Goal: Check status: Check status

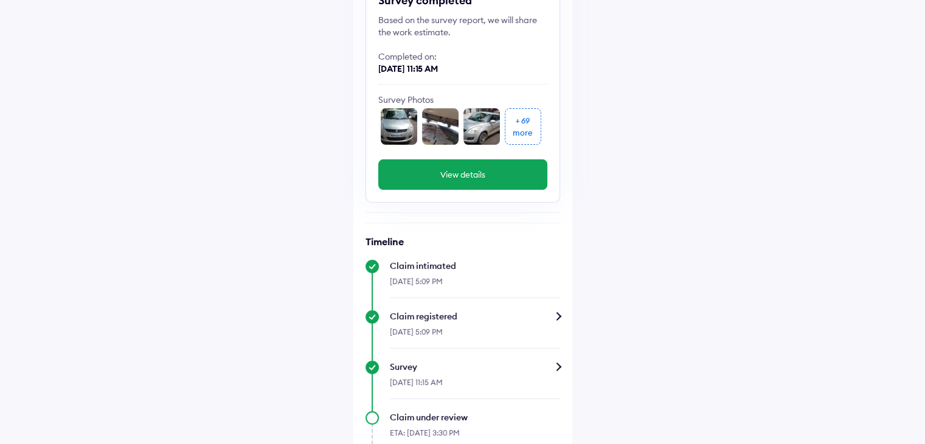
scroll to position [122, 0]
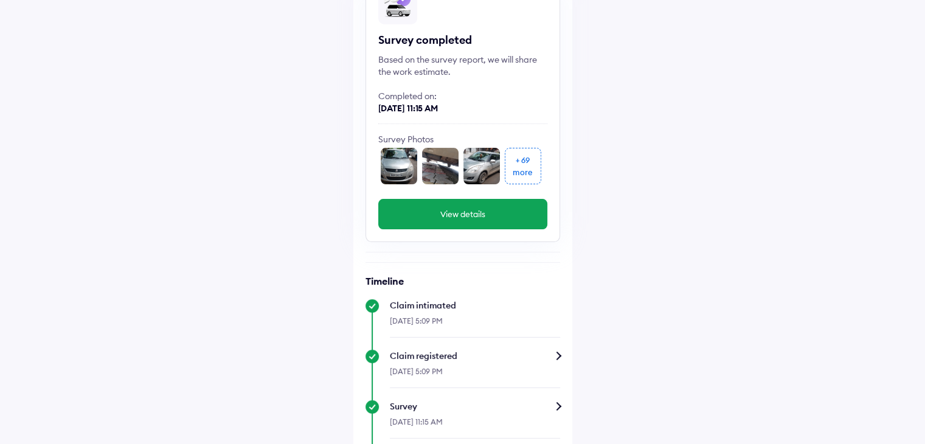
click at [497, 216] on button "View details" at bounding box center [462, 214] width 169 height 30
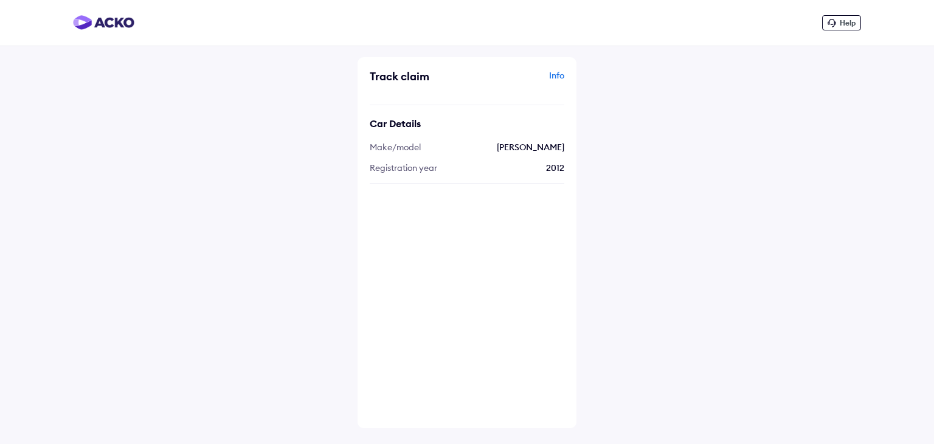
click at [112, 26] on img at bounding box center [103, 22] width 61 height 15
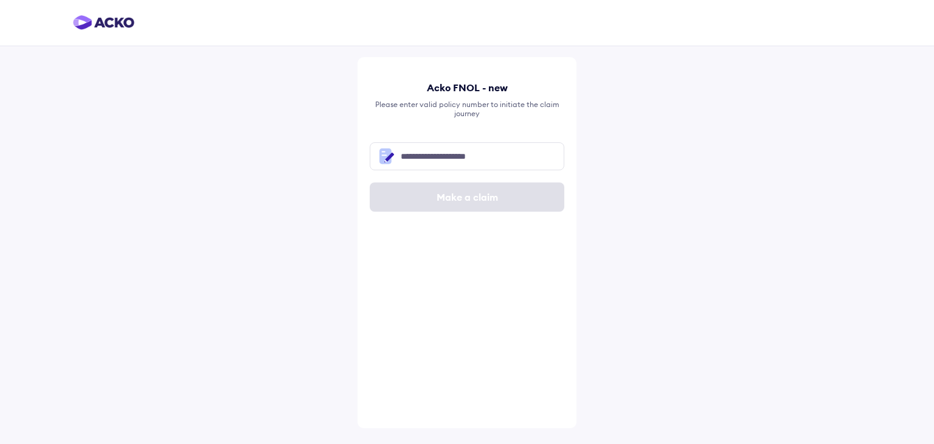
click at [68, 18] on div at bounding box center [467, 23] width 934 height 46
click at [81, 26] on img at bounding box center [103, 22] width 61 height 15
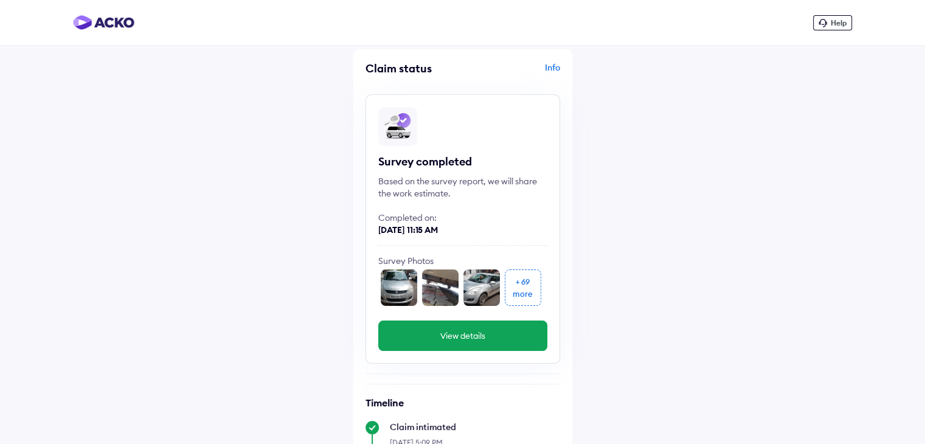
click at [404, 283] on img at bounding box center [399, 287] width 36 height 36
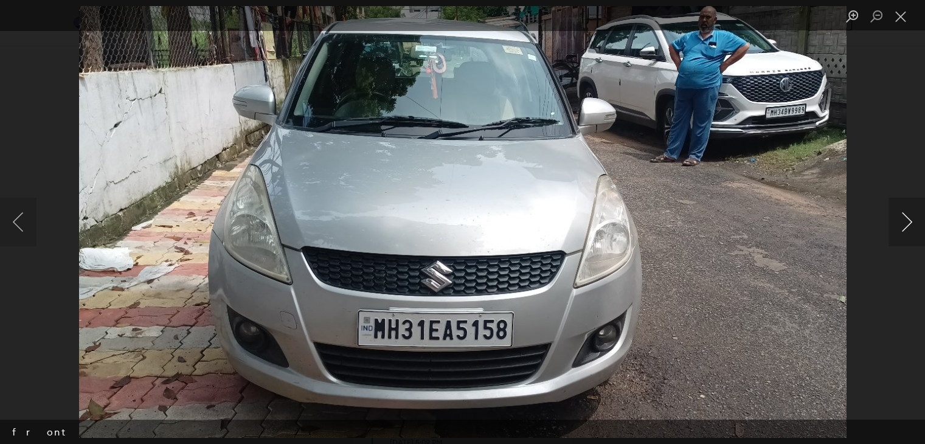
click at [903, 217] on button "Next image" at bounding box center [906, 222] width 36 height 49
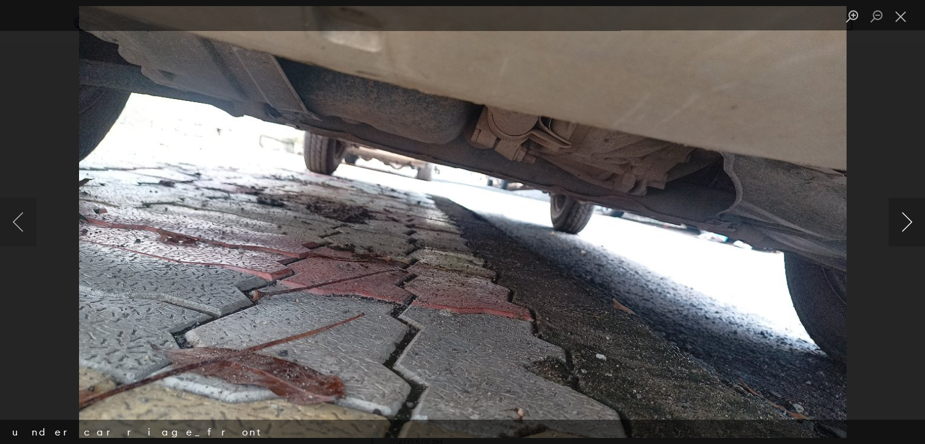
click at [903, 217] on button "Next image" at bounding box center [906, 222] width 36 height 49
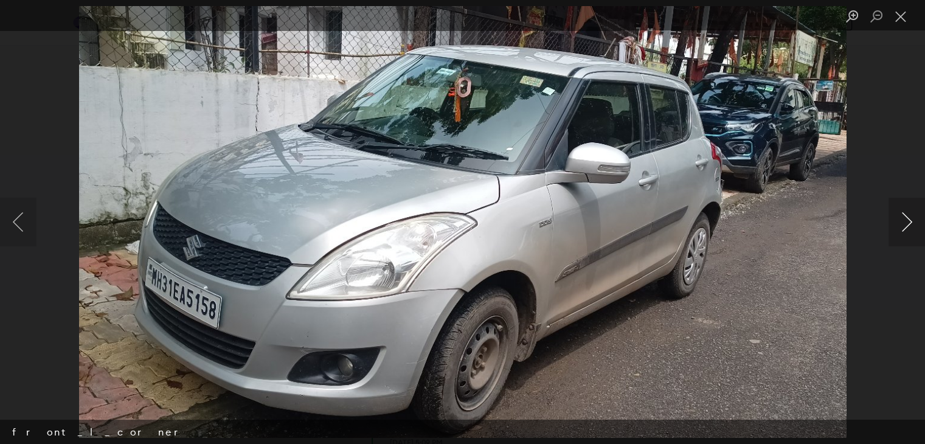
click at [903, 217] on button "Next image" at bounding box center [906, 222] width 36 height 49
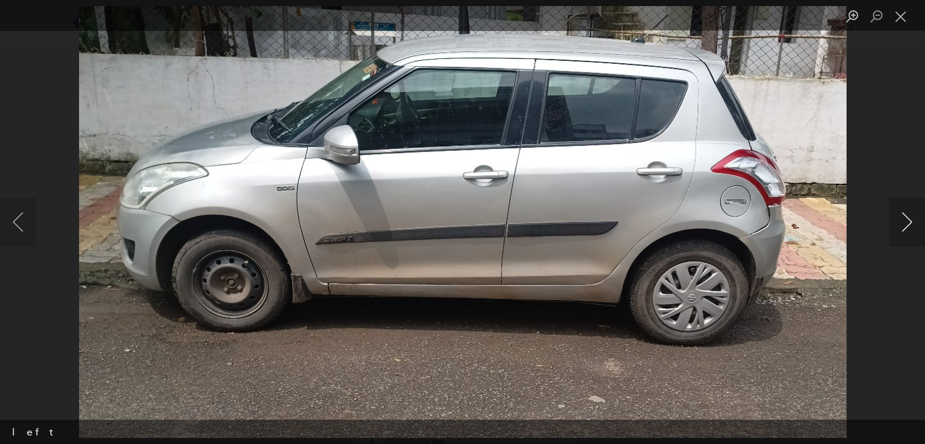
click at [903, 217] on button "Next image" at bounding box center [906, 222] width 36 height 49
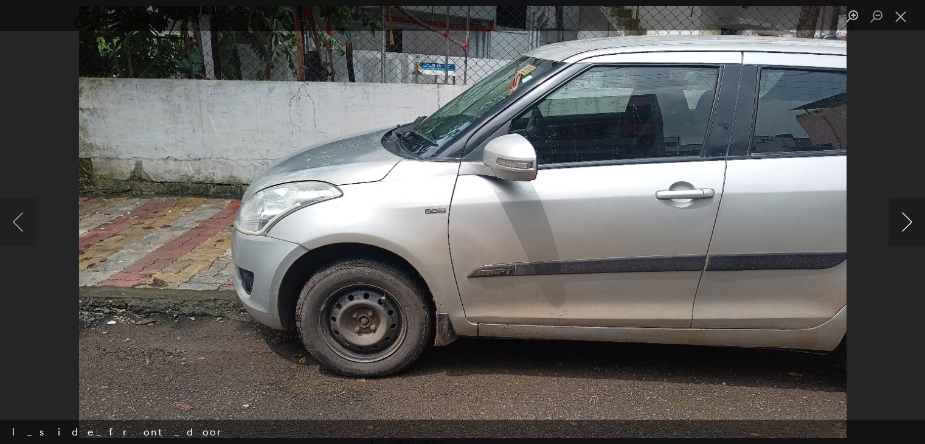
click at [903, 217] on button "Next image" at bounding box center [906, 222] width 36 height 49
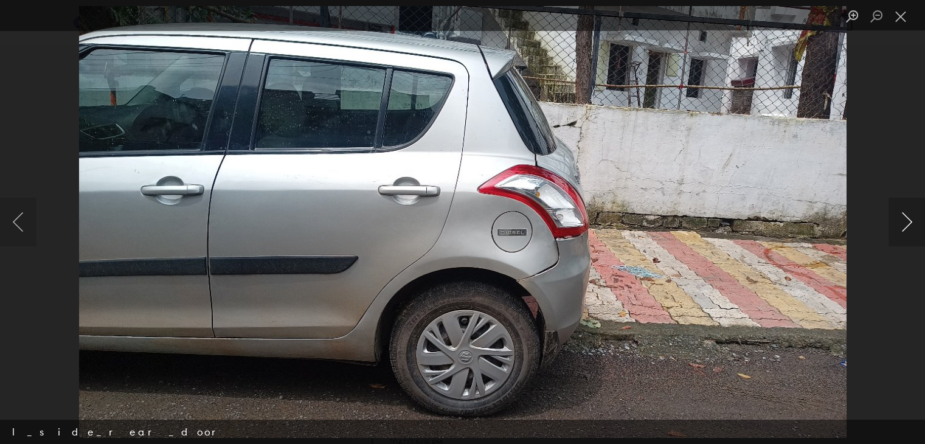
click at [903, 217] on button "Next image" at bounding box center [906, 222] width 36 height 49
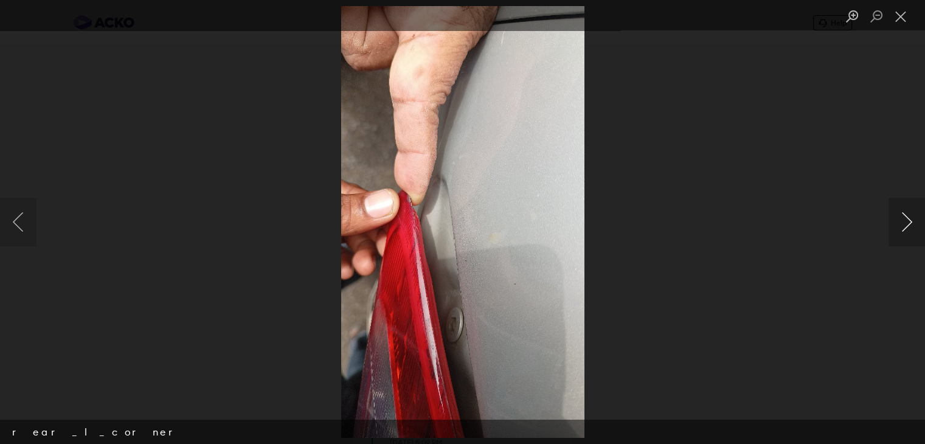
click at [903, 217] on button "Next image" at bounding box center [906, 222] width 36 height 49
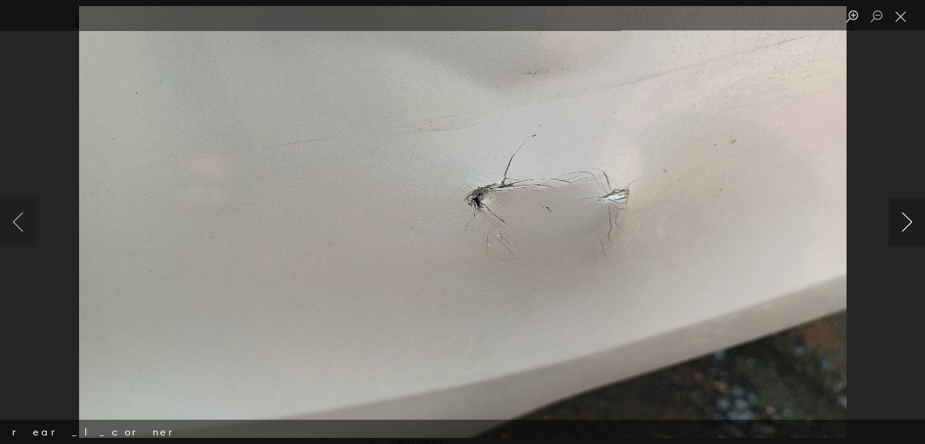
click at [903, 217] on button "Next image" at bounding box center [906, 222] width 36 height 49
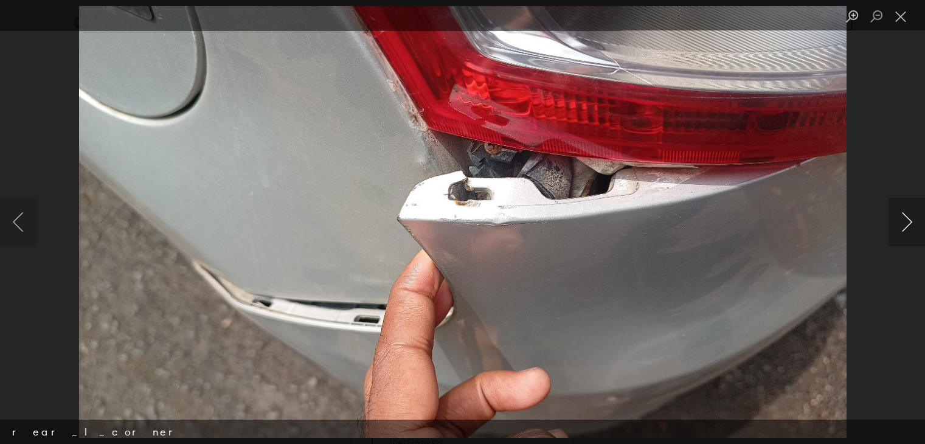
click at [903, 217] on button "Next image" at bounding box center [906, 222] width 36 height 49
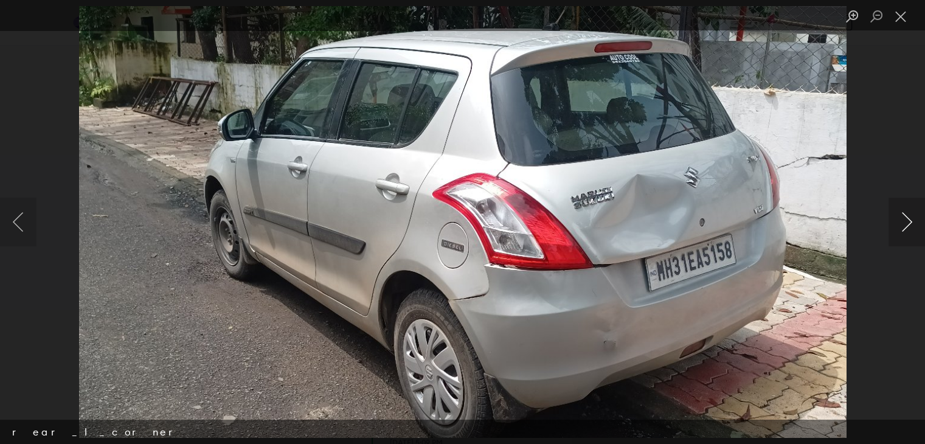
click at [903, 217] on button "Next image" at bounding box center [906, 222] width 36 height 49
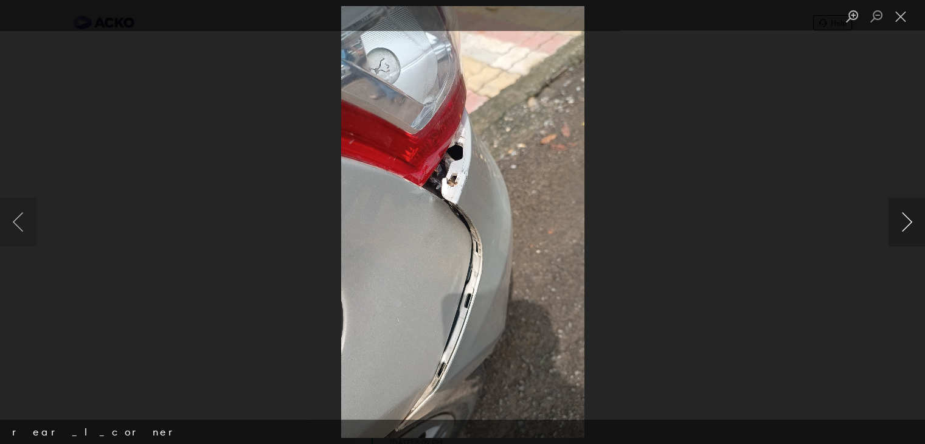
click at [903, 217] on button "Next image" at bounding box center [906, 222] width 36 height 49
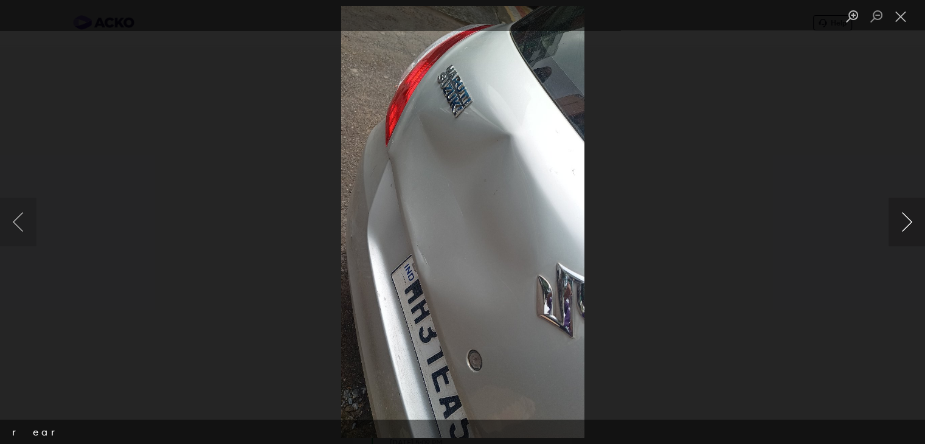
click at [903, 217] on button "Next image" at bounding box center [906, 222] width 36 height 49
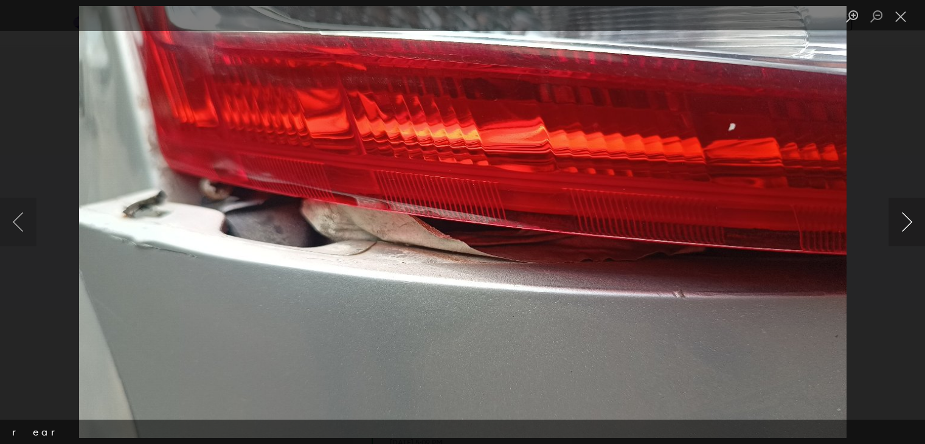
click at [903, 217] on button "Next image" at bounding box center [906, 222] width 36 height 49
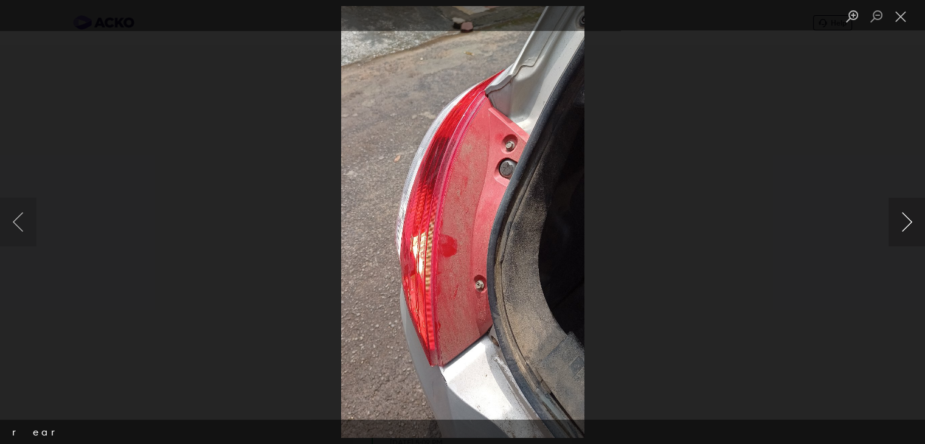
click at [903, 217] on button "Next image" at bounding box center [906, 222] width 36 height 49
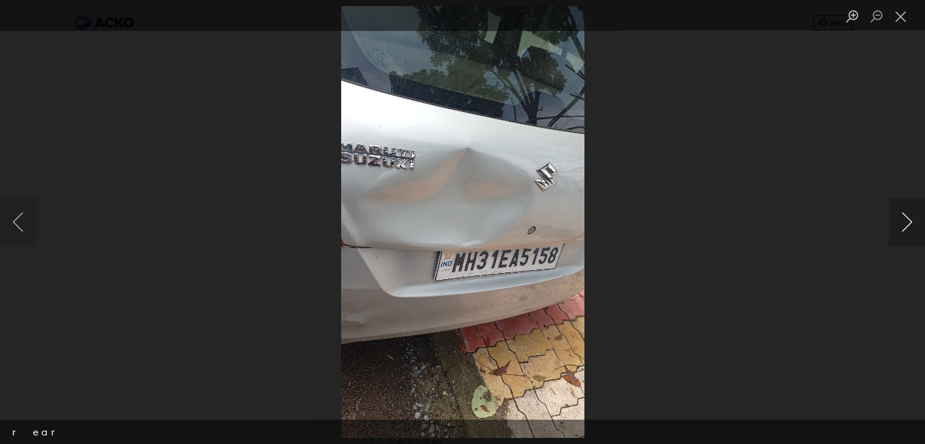
click at [903, 217] on button "Next image" at bounding box center [906, 222] width 36 height 49
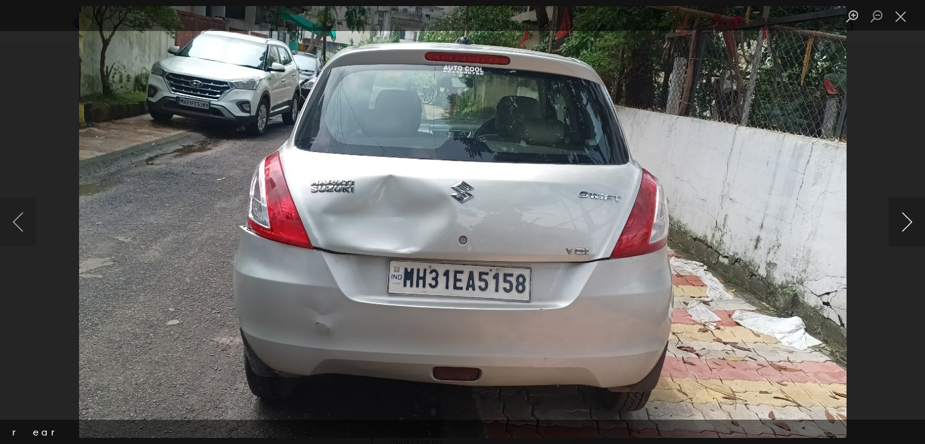
click at [903, 217] on button "Next image" at bounding box center [906, 222] width 36 height 49
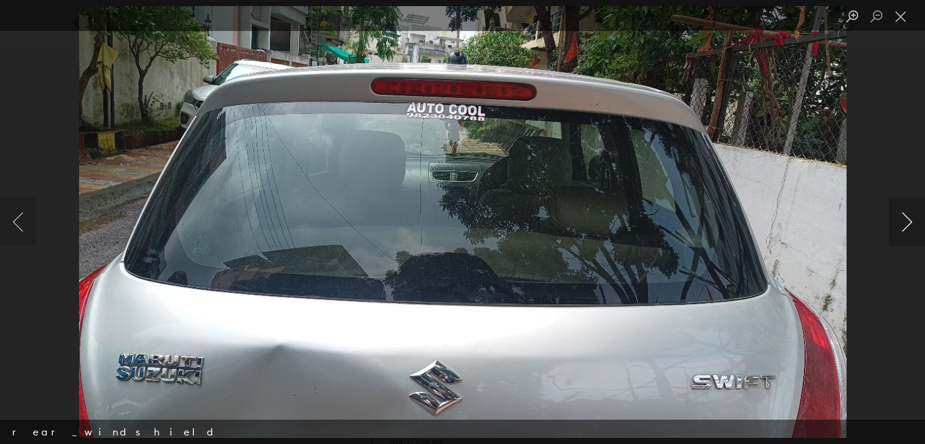
click at [903, 217] on button "Next image" at bounding box center [906, 222] width 36 height 49
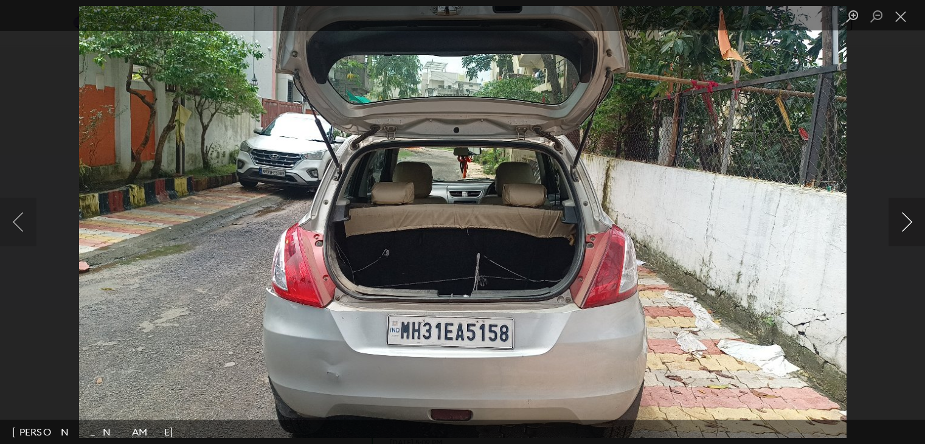
click at [903, 217] on button "Next image" at bounding box center [906, 222] width 36 height 49
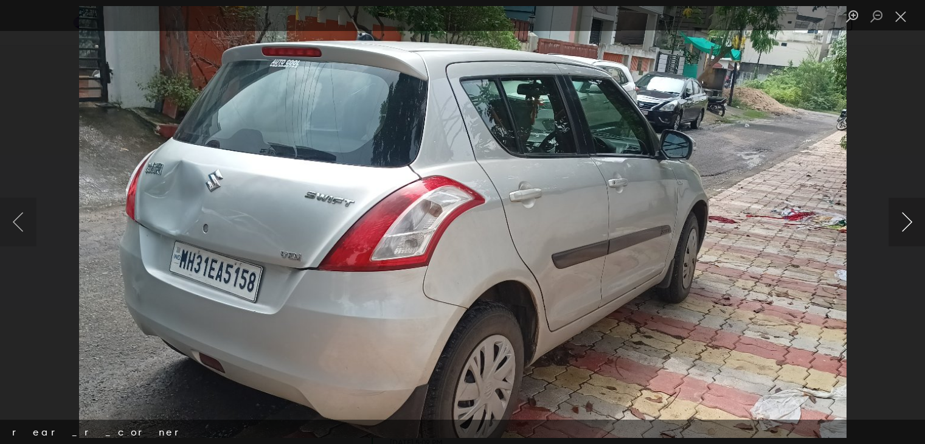
click at [903, 217] on button "Next image" at bounding box center [906, 222] width 36 height 49
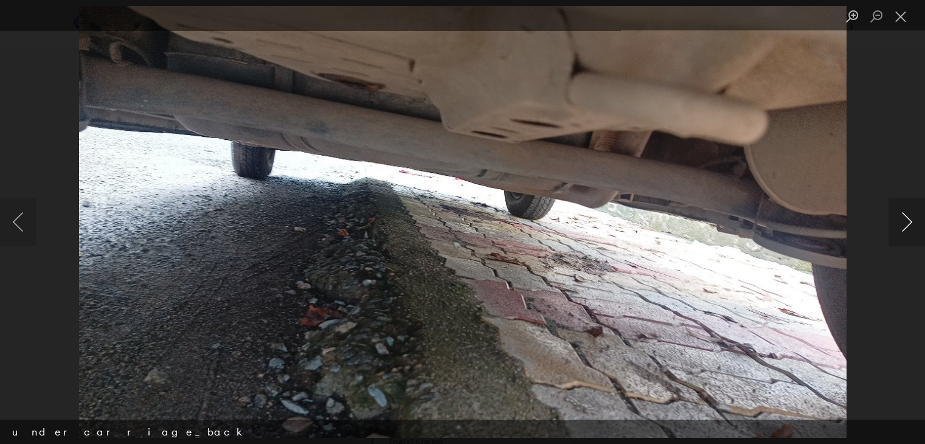
click at [903, 217] on button "Next image" at bounding box center [906, 222] width 36 height 49
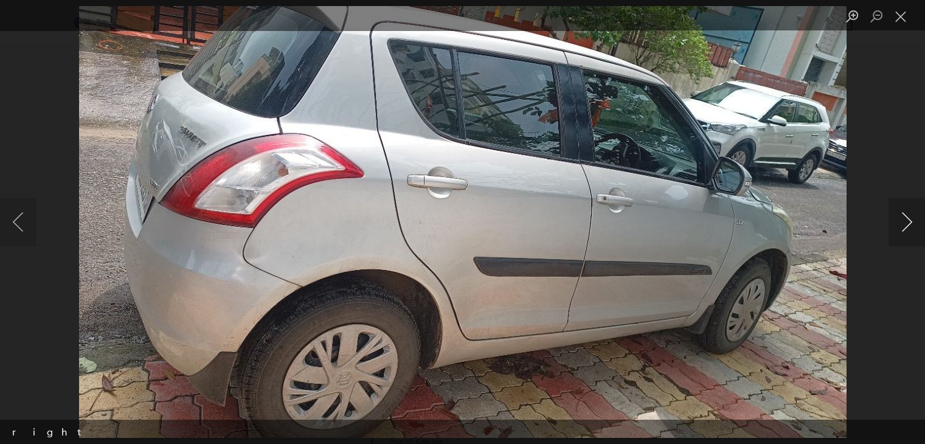
click at [903, 217] on button "Next image" at bounding box center [906, 222] width 36 height 49
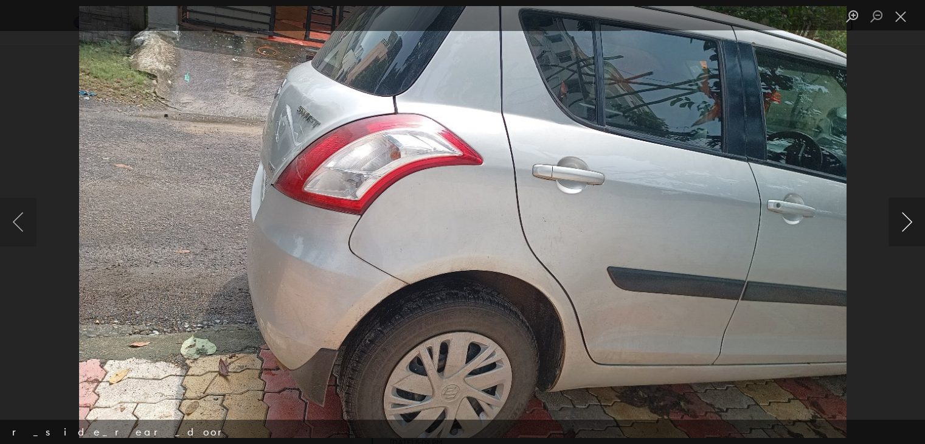
click at [903, 217] on button "Next image" at bounding box center [906, 222] width 36 height 49
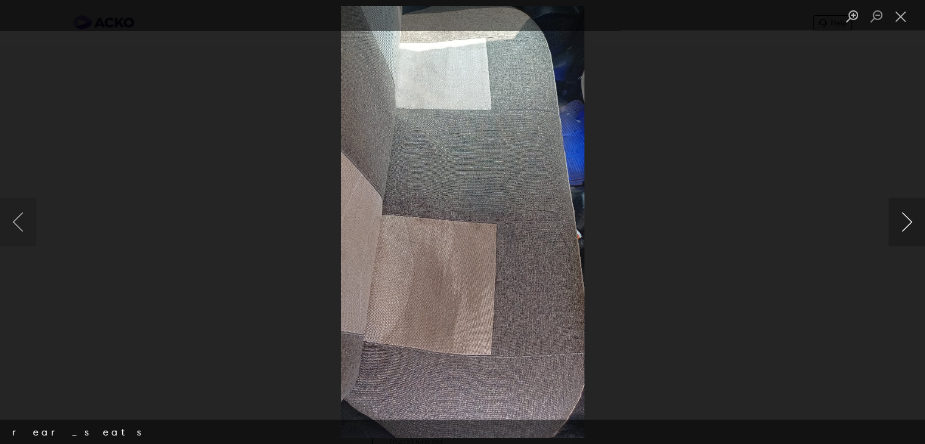
click at [903, 217] on button "Next image" at bounding box center [906, 222] width 36 height 49
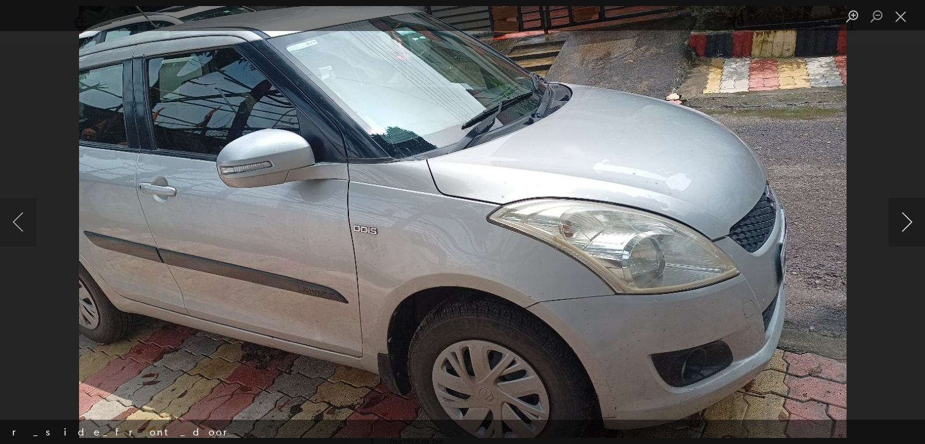
click at [903, 217] on button "Next image" at bounding box center [906, 222] width 36 height 49
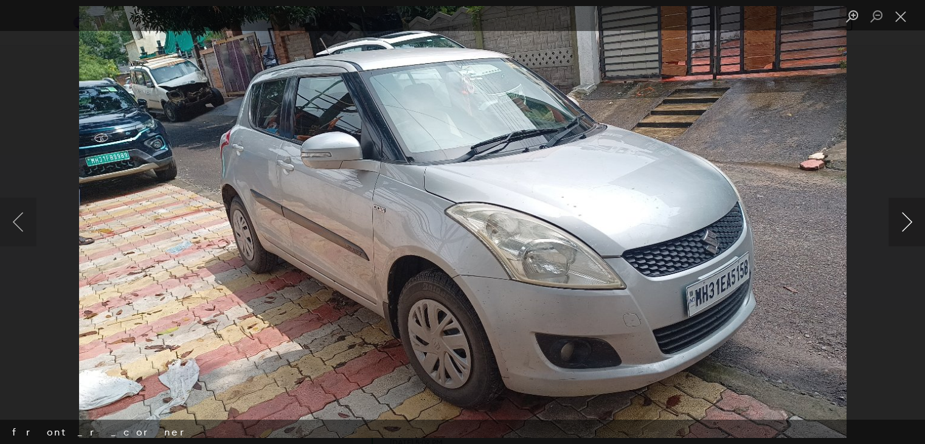
click at [903, 217] on button "Next image" at bounding box center [906, 222] width 36 height 49
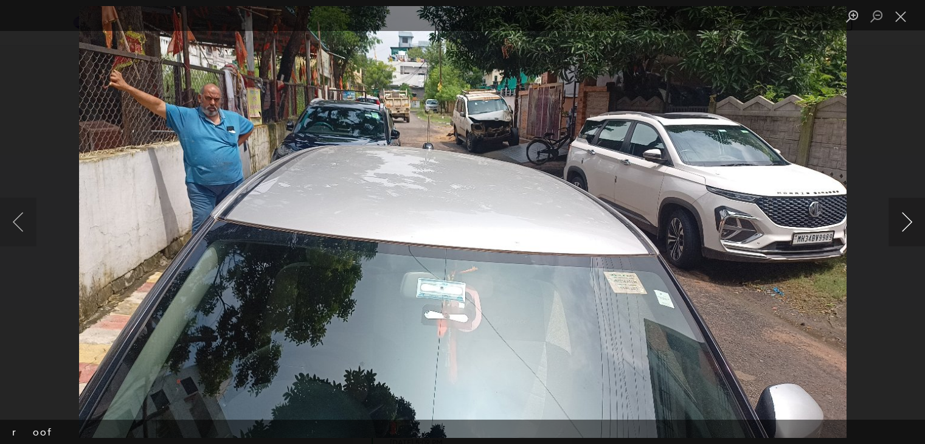
click at [903, 217] on button "Next image" at bounding box center [906, 222] width 36 height 49
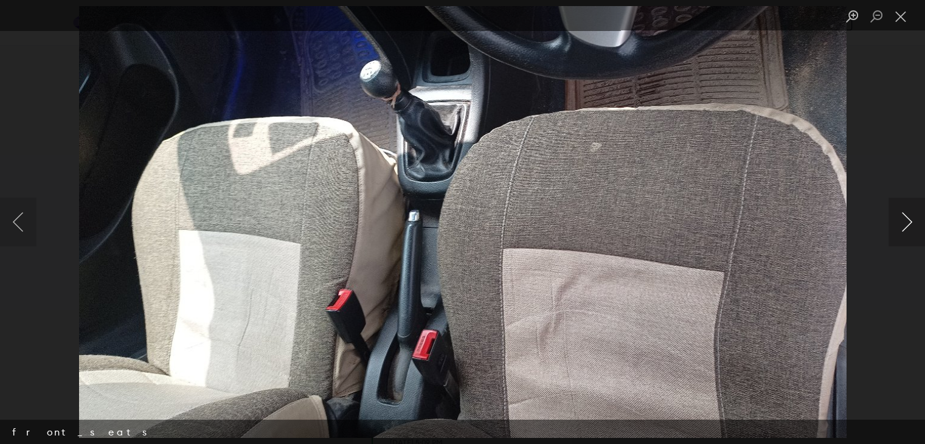
click at [903, 217] on button "Next image" at bounding box center [906, 222] width 36 height 49
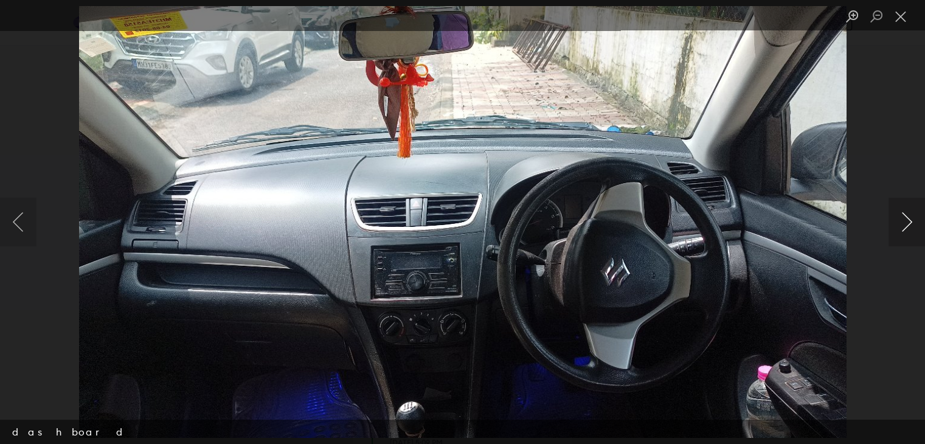
click at [903, 217] on button "Next image" at bounding box center [906, 222] width 36 height 49
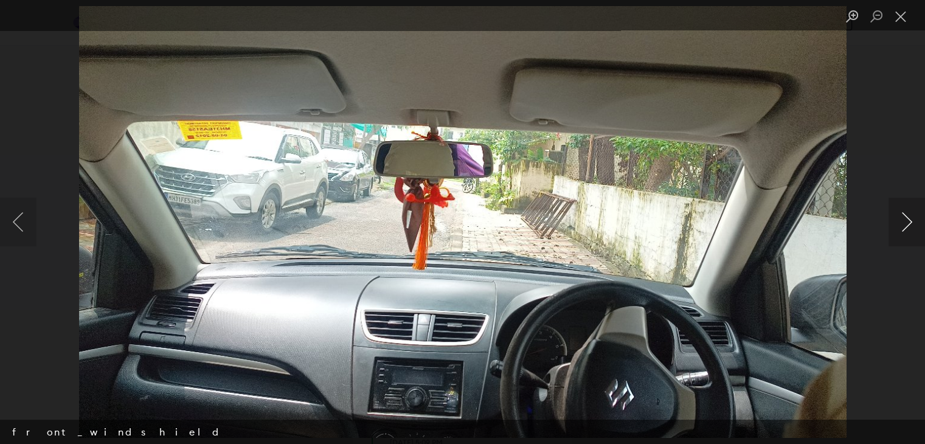
click at [903, 217] on button "Next image" at bounding box center [906, 222] width 36 height 49
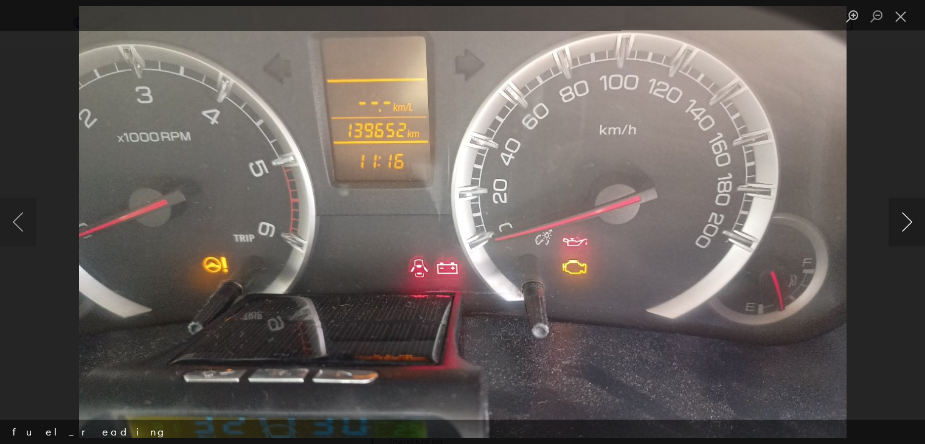
click at [903, 217] on button "Next image" at bounding box center [906, 222] width 36 height 49
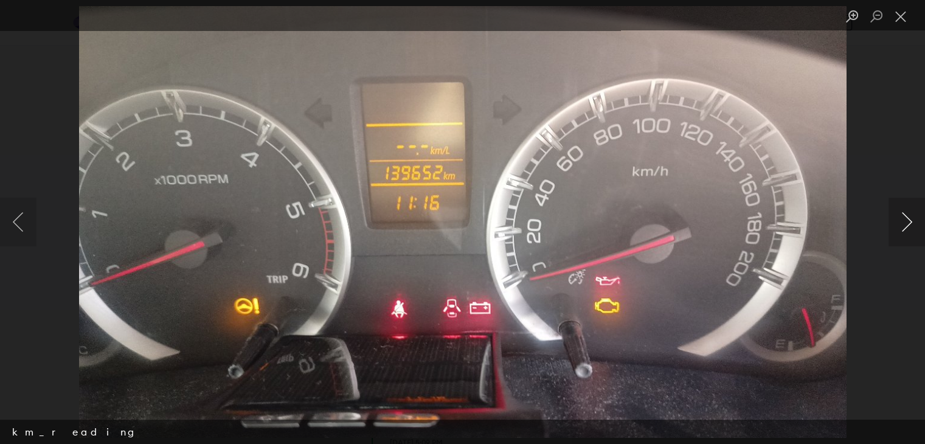
click at [903, 217] on button "Next image" at bounding box center [906, 222] width 36 height 49
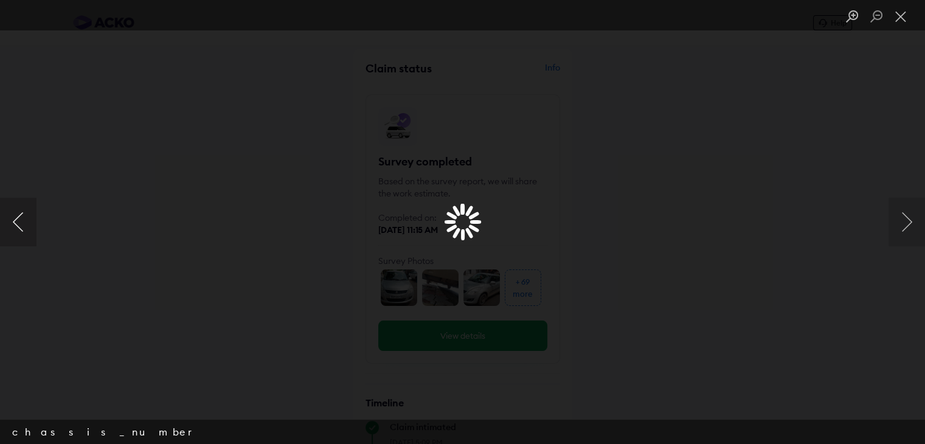
click at [14, 227] on button "Previous image" at bounding box center [18, 222] width 36 height 49
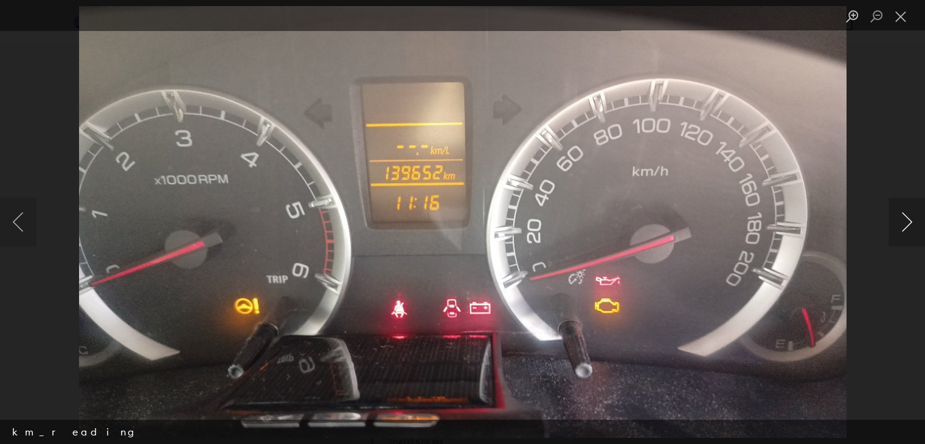
click at [908, 224] on button "Next image" at bounding box center [906, 222] width 36 height 49
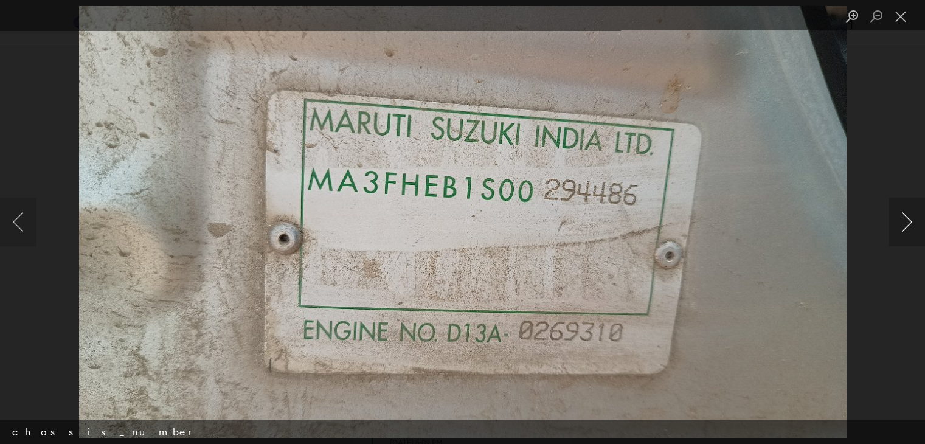
click at [908, 224] on button "Next image" at bounding box center [906, 222] width 36 height 49
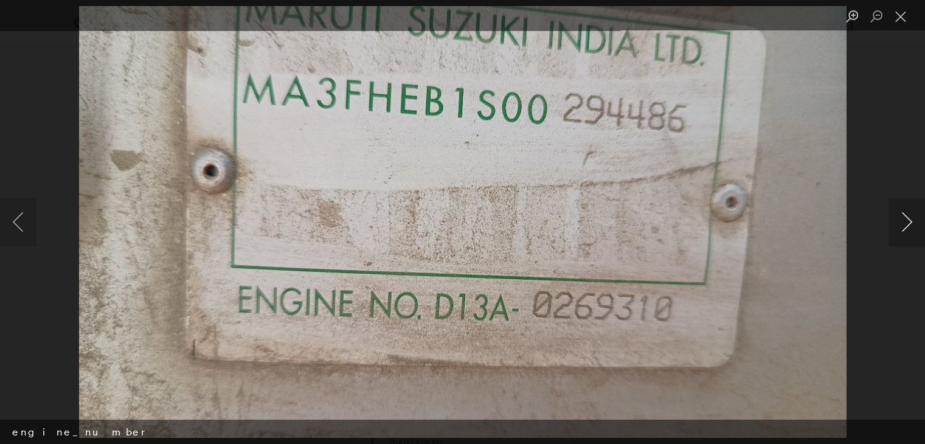
click at [908, 224] on button "Next image" at bounding box center [906, 222] width 36 height 49
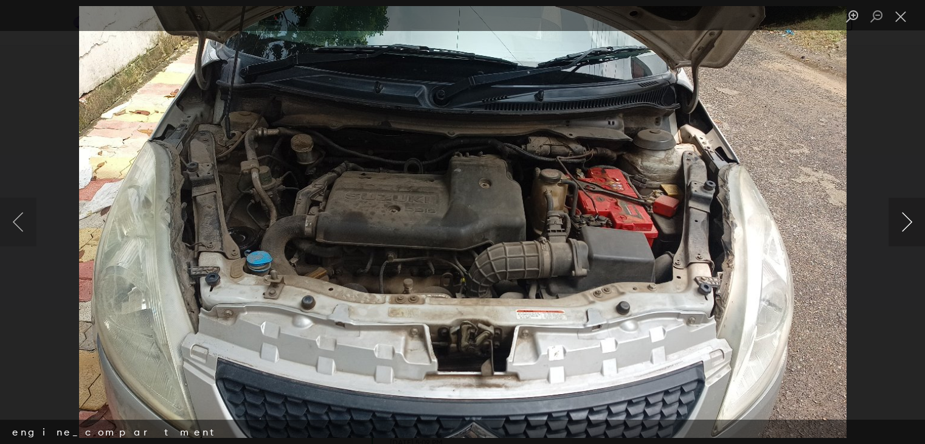
click at [908, 224] on button "Next image" at bounding box center [906, 222] width 36 height 49
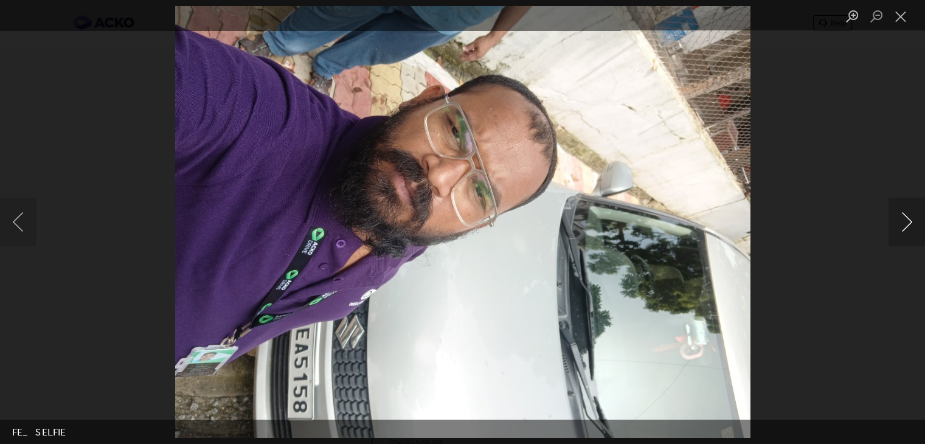
click at [908, 224] on button "Next image" at bounding box center [906, 222] width 36 height 49
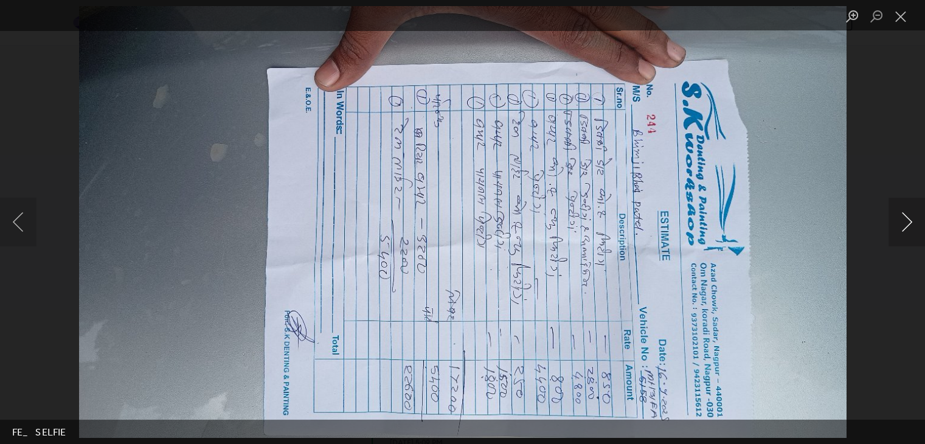
click at [907, 219] on button "Next image" at bounding box center [906, 222] width 36 height 49
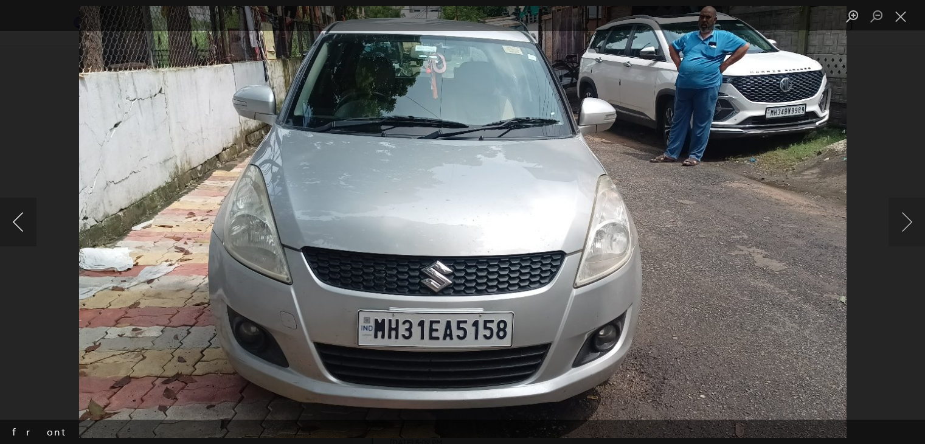
click at [19, 222] on button "Previous image" at bounding box center [18, 222] width 36 height 49
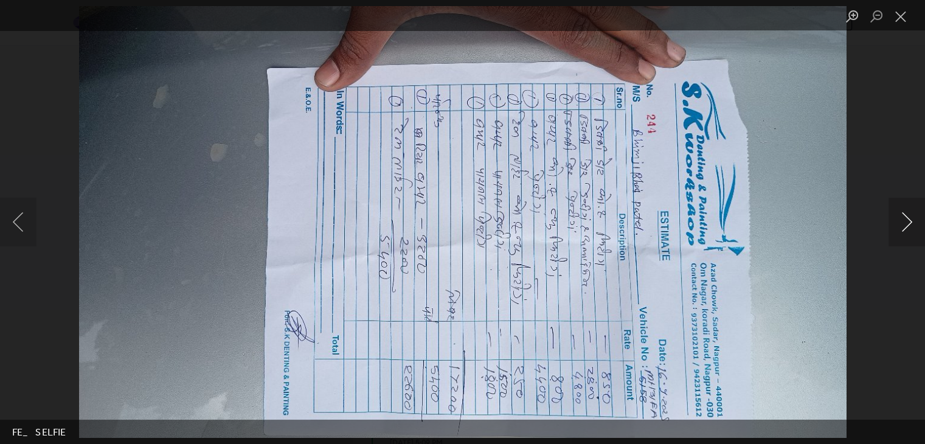
click at [905, 216] on button "Next image" at bounding box center [906, 222] width 36 height 49
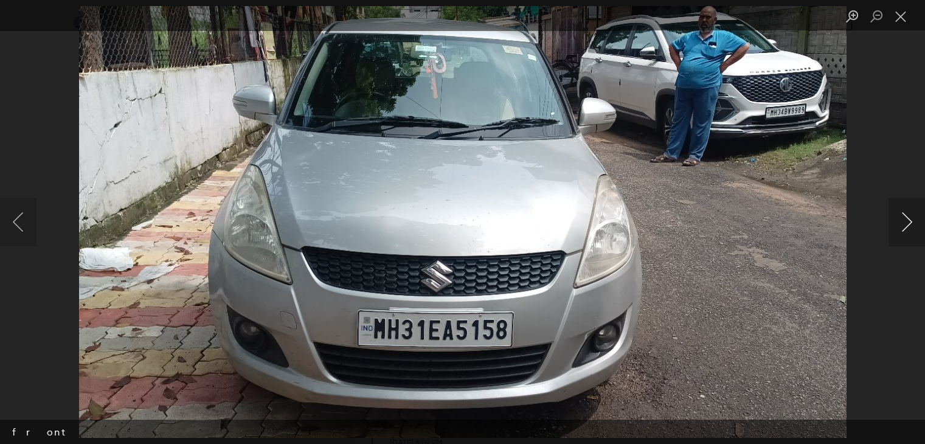
click at [905, 216] on button "Next image" at bounding box center [906, 222] width 36 height 49
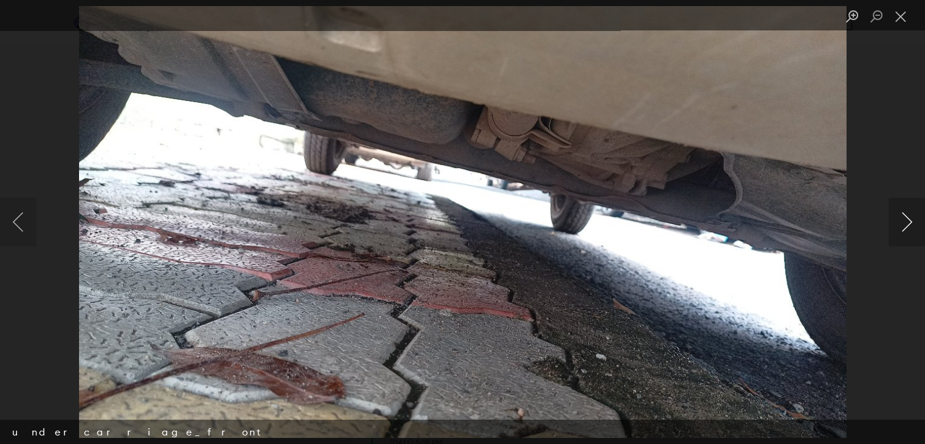
click at [905, 216] on button "Next image" at bounding box center [906, 222] width 36 height 49
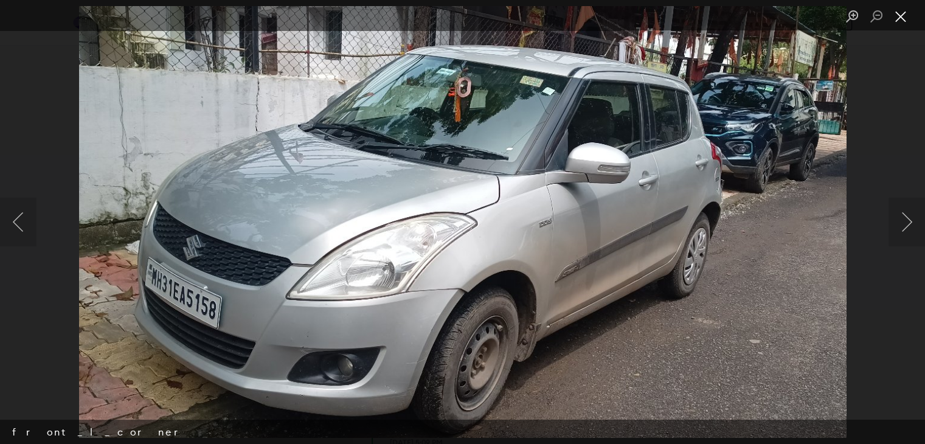
click at [905, 18] on button "Close lightbox" at bounding box center [900, 16] width 24 height 21
